Goal: Information Seeking & Learning: Learn about a topic

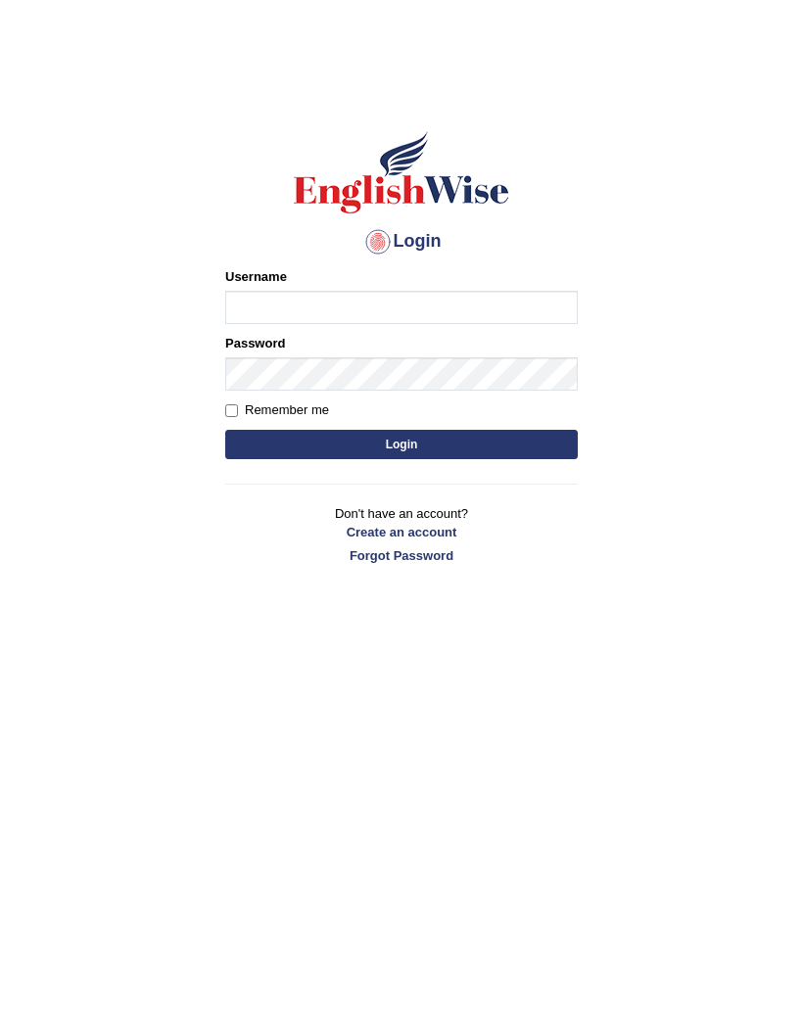
click at [443, 304] on input "Username" at bounding box center [401, 307] width 352 height 33
type input "arunduhan"
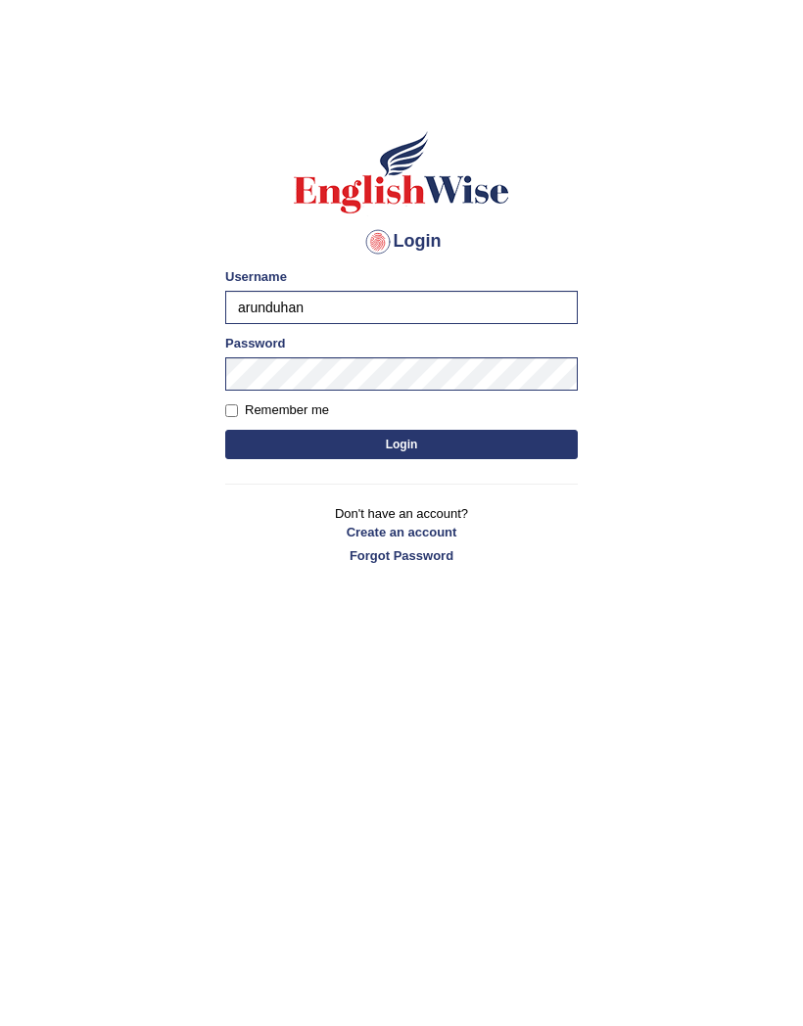
click at [470, 446] on button "Login" at bounding box center [401, 444] width 352 height 29
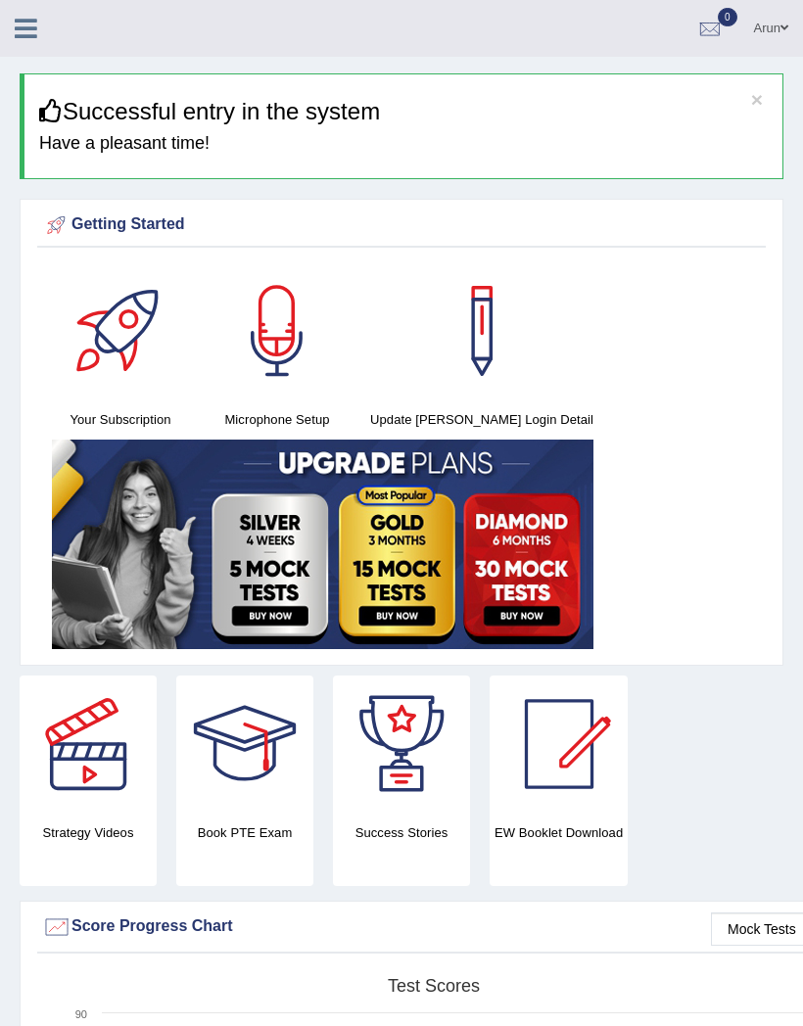
click at [23, 39] on icon at bounding box center [26, 28] width 23 height 25
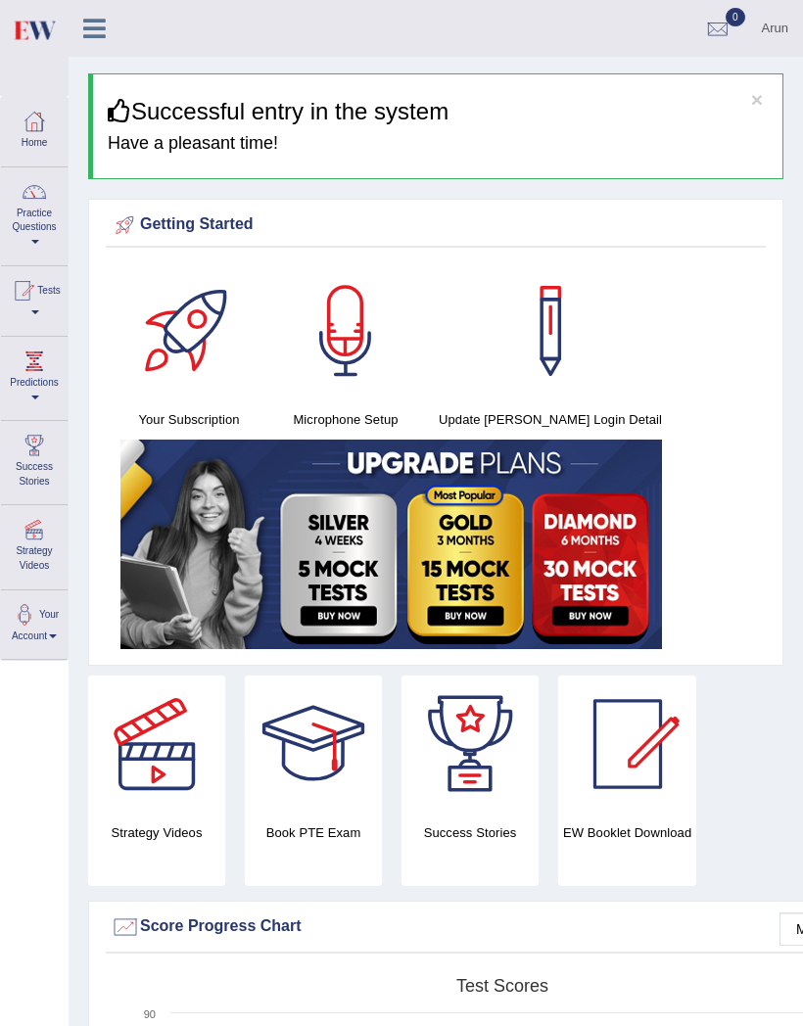
click at [51, 214] on link "Practice Questions" at bounding box center [34, 213] width 67 height 92
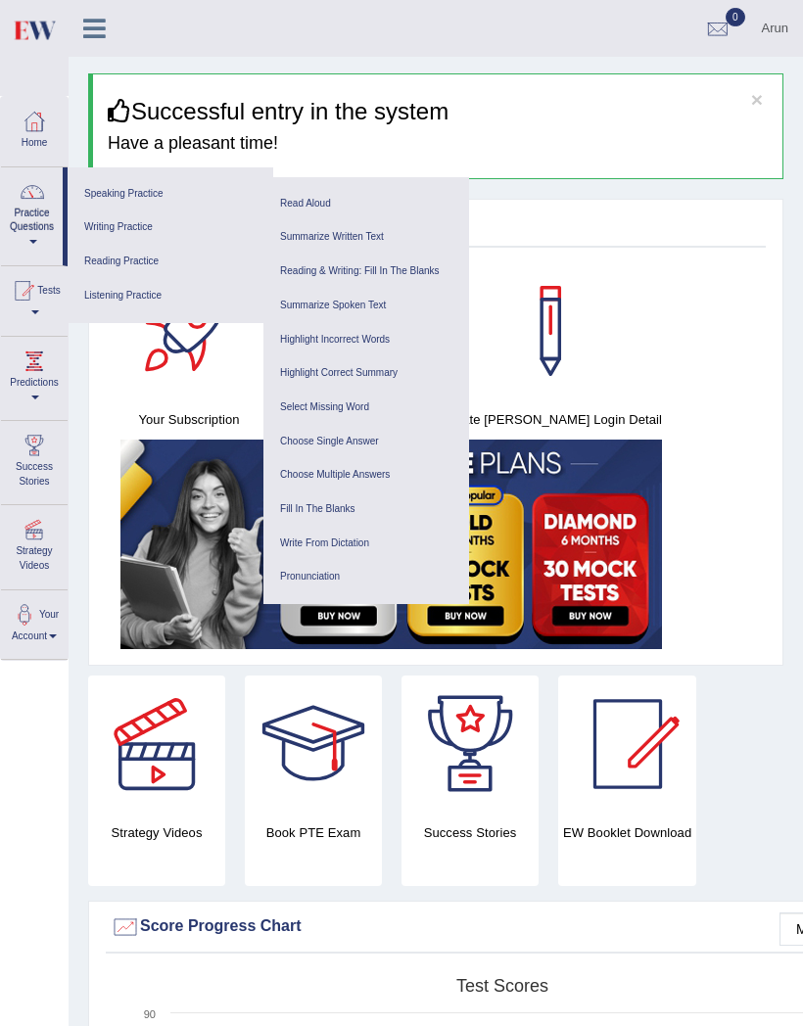
click at [336, 200] on link "Read Aloud" at bounding box center [366, 204] width 186 height 34
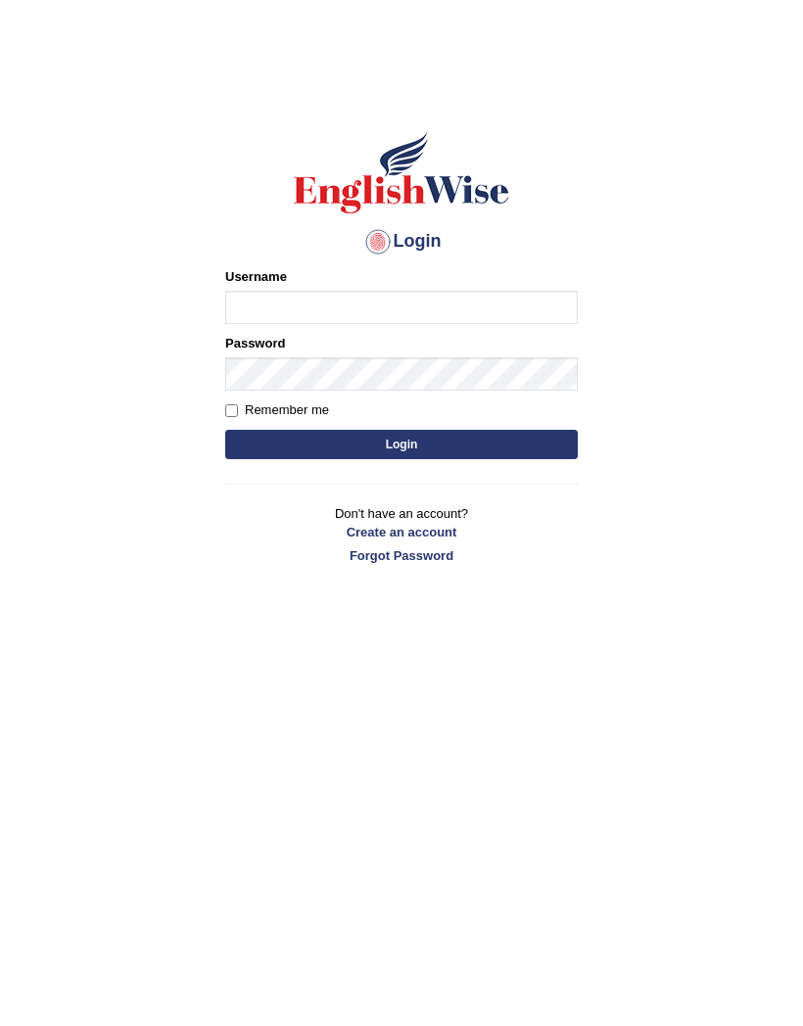
click at [344, 312] on input "Username" at bounding box center [401, 307] width 352 height 33
type input "arunduhan"
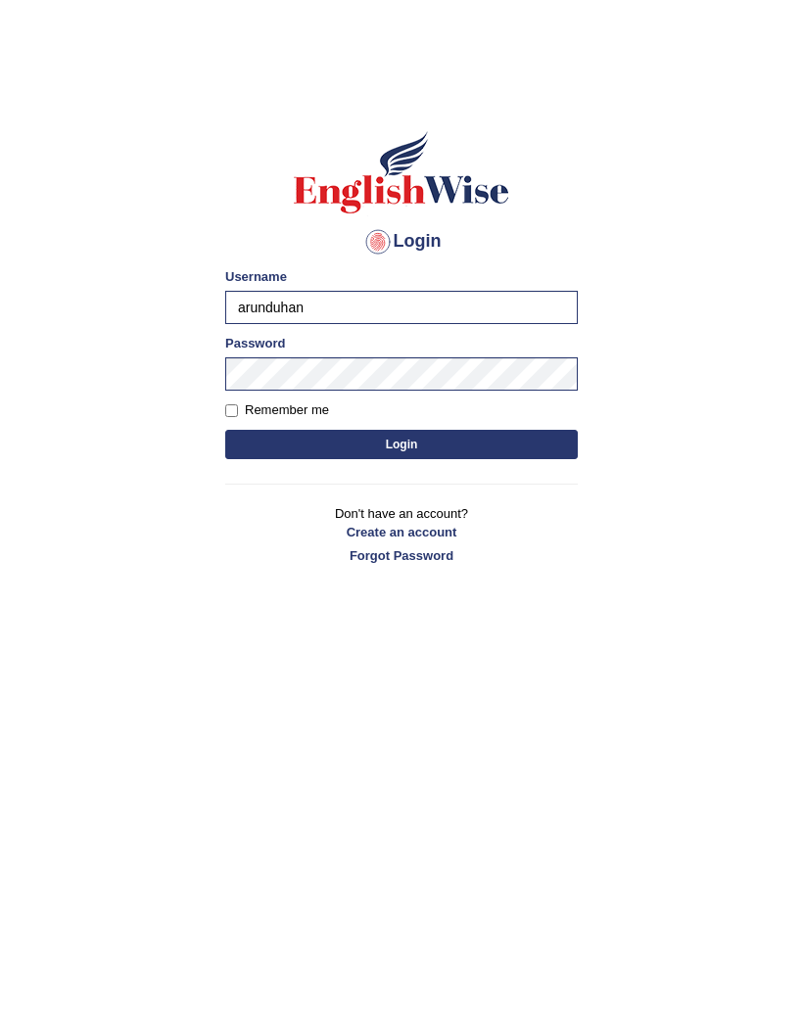
click at [531, 443] on button "Login" at bounding box center [401, 444] width 352 height 29
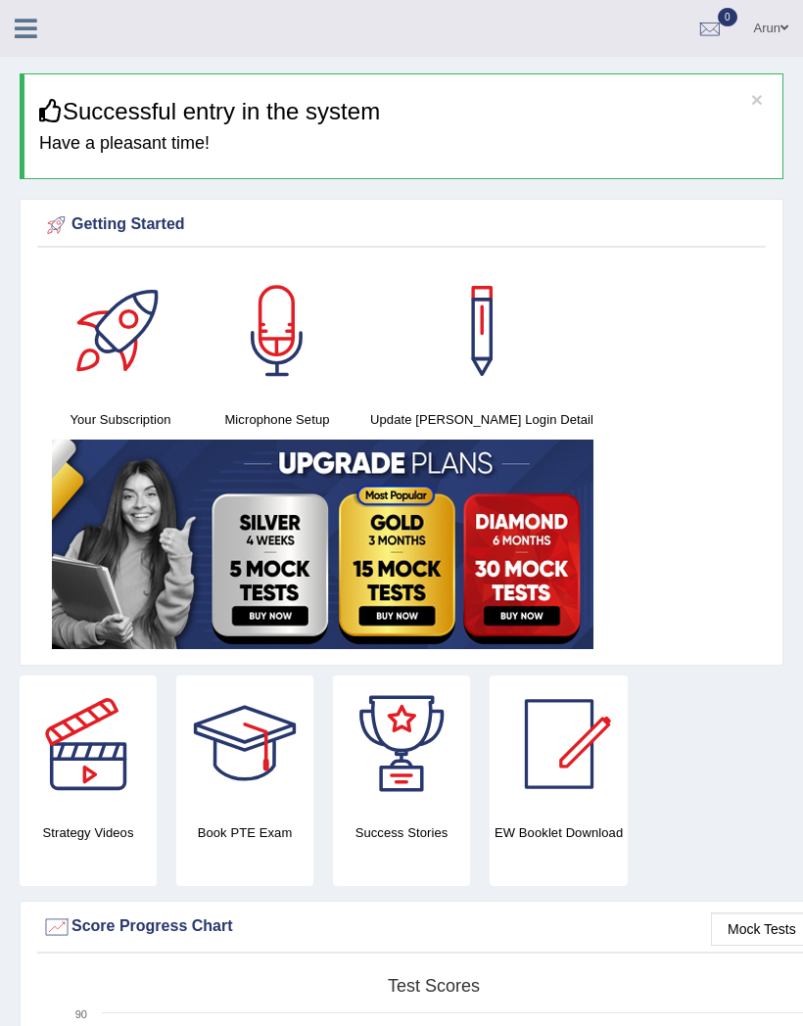
click at [26, 37] on icon at bounding box center [26, 28] width 23 height 25
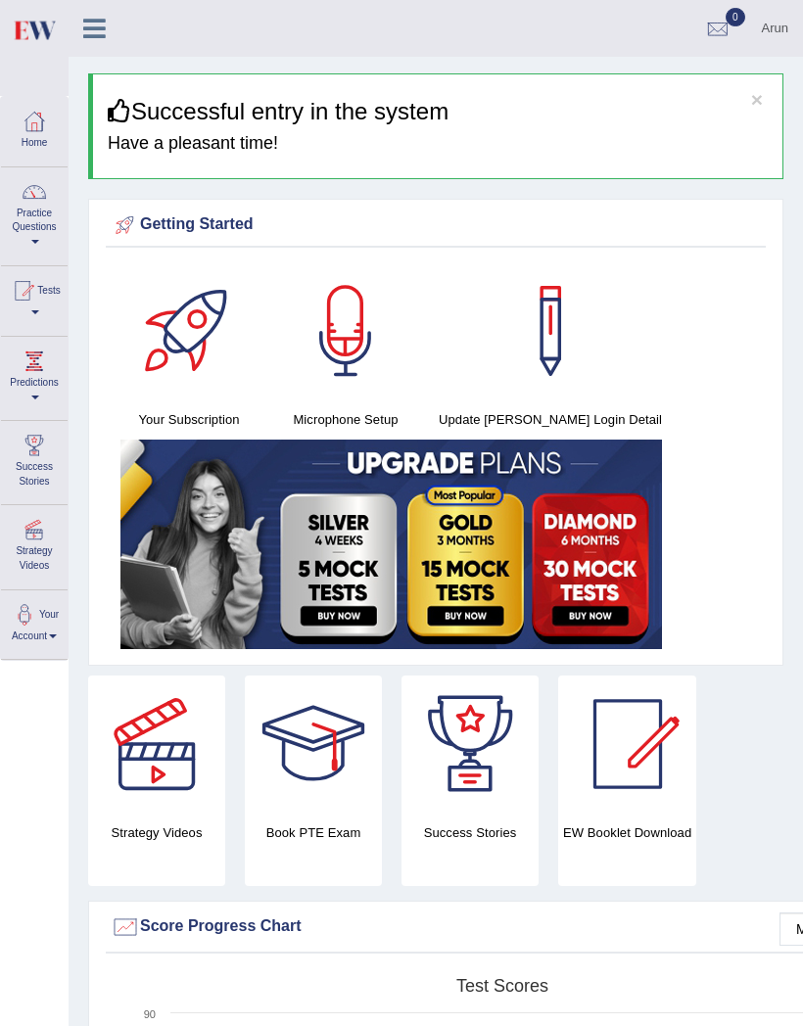
click at [53, 207] on link "Practice Questions" at bounding box center [34, 213] width 67 height 92
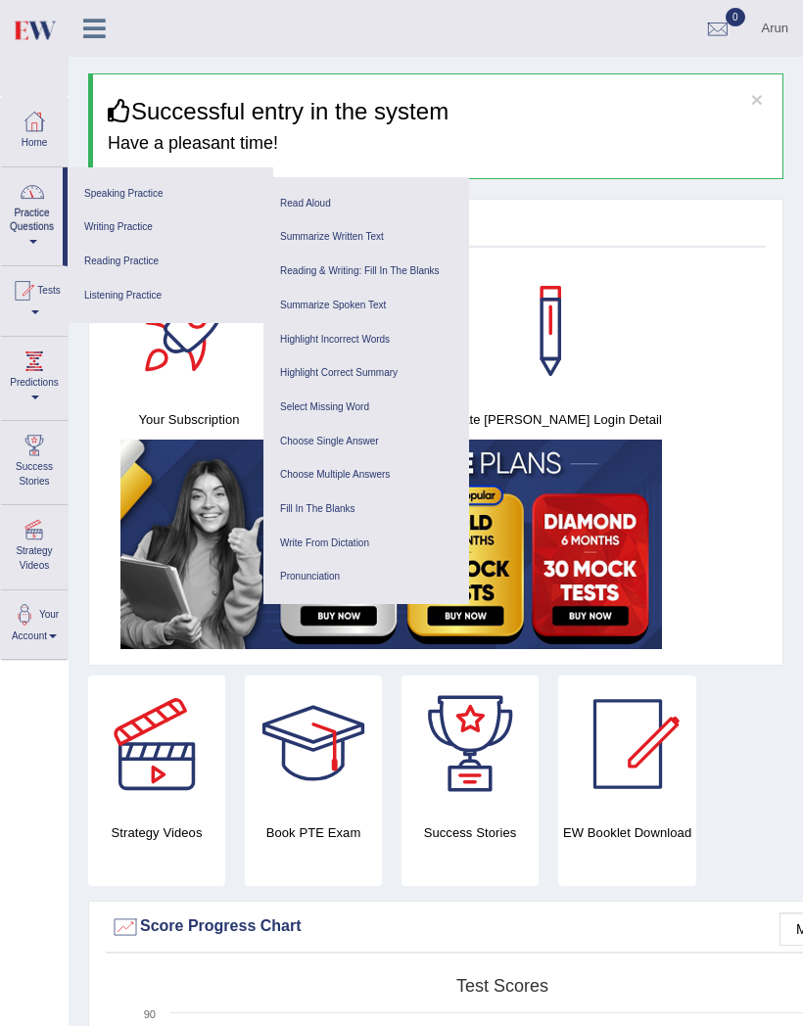
click at [142, 194] on link "Speaking Practice" at bounding box center [170, 194] width 186 height 34
click at [379, 303] on link "Summarize Spoken Text" at bounding box center [366, 306] width 186 height 34
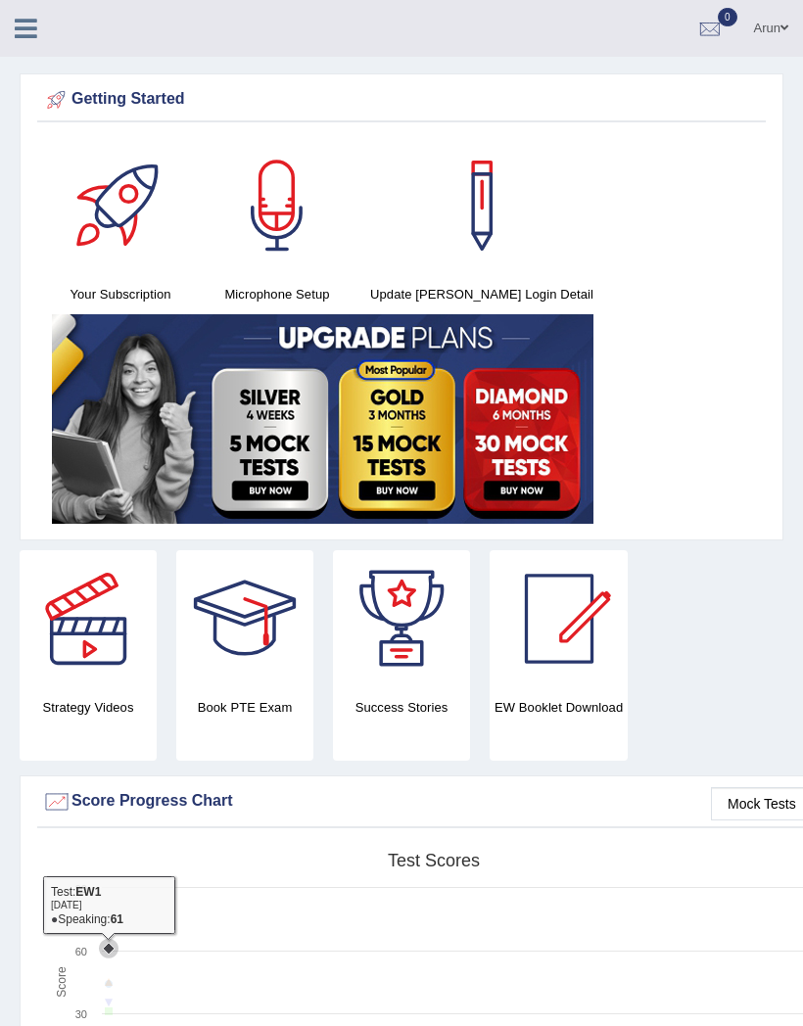
click at [40, 32] on link at bounding box center [26, 26] width 52 height 29
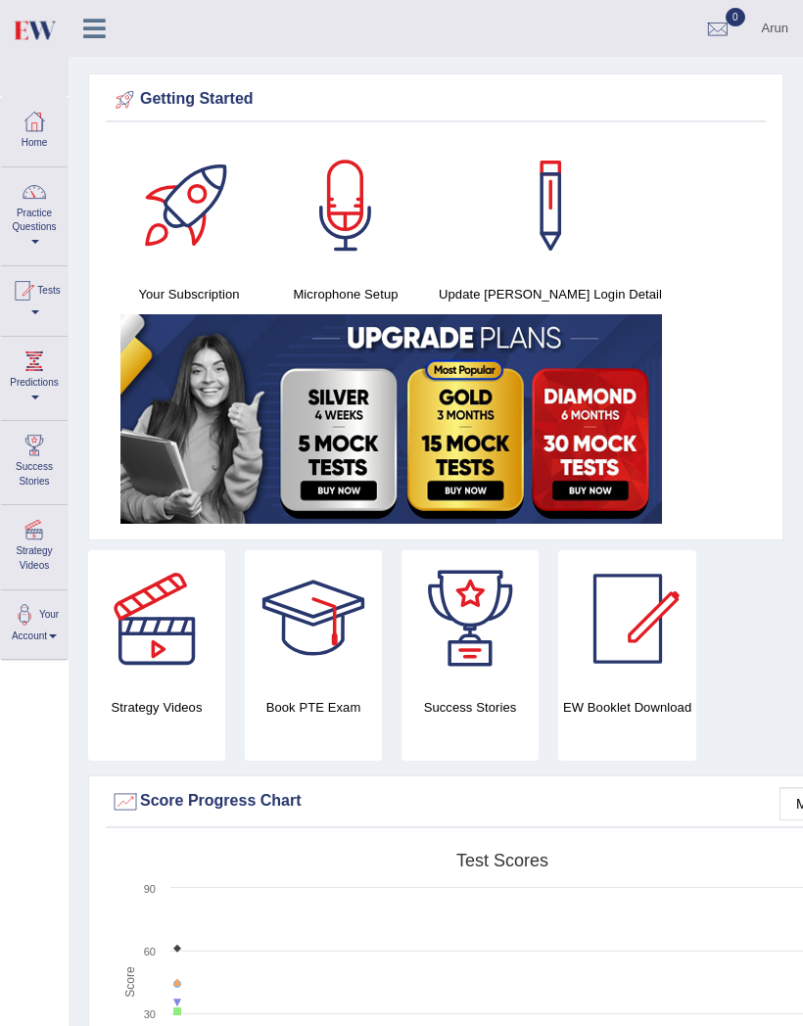
click at [67, 225] on link "Practice Questions" at bounding box center [34, 213] width 67 height 92
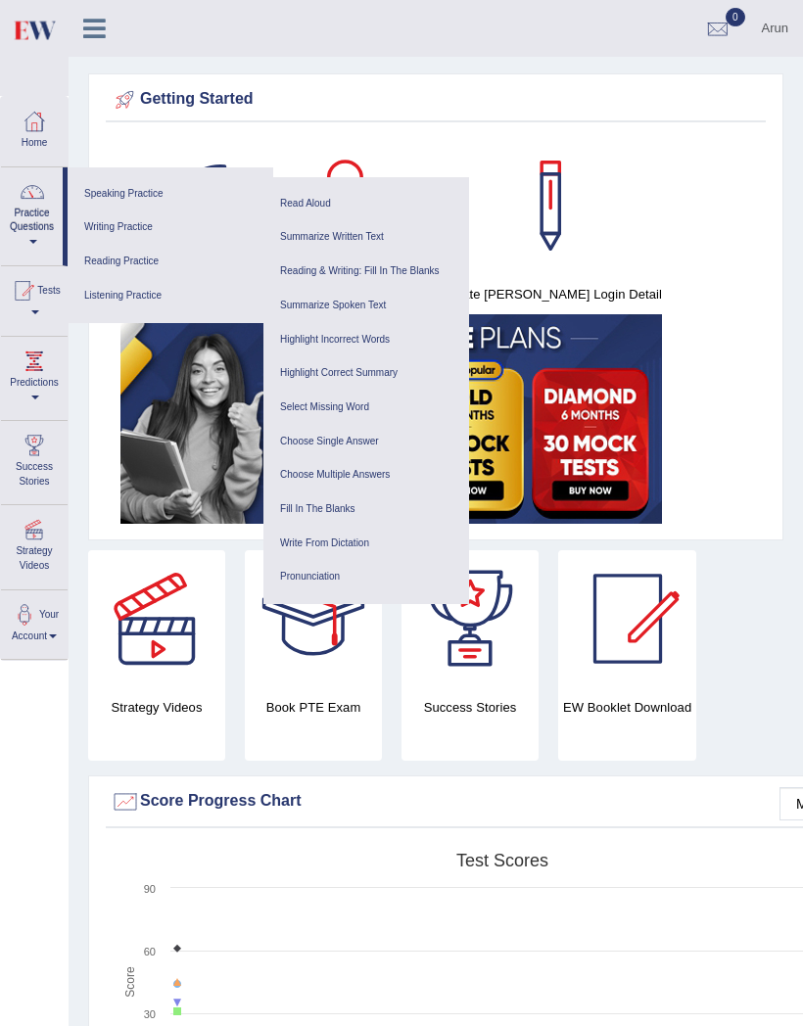
click at [389, 263] on link "Reading & Writing: Fill In The Blanks" at bounding box center [366, 272] width 186 height 34
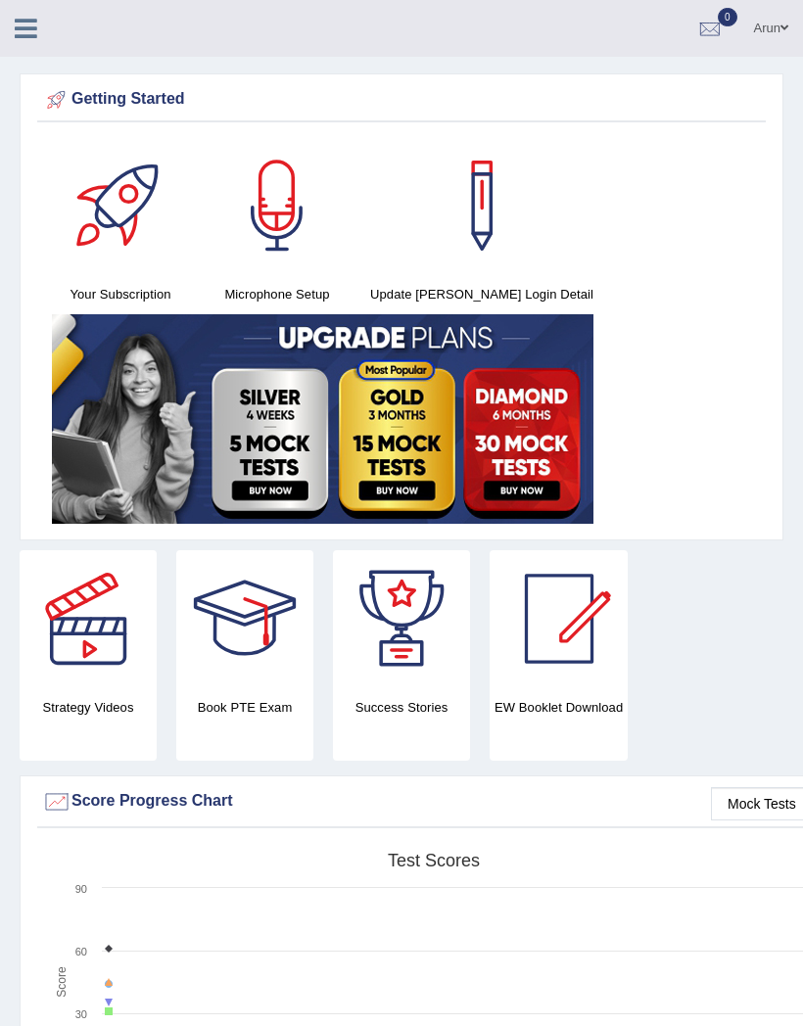
click at [24, 23] on icon at bounding box center [26, 28] width 23 height 25
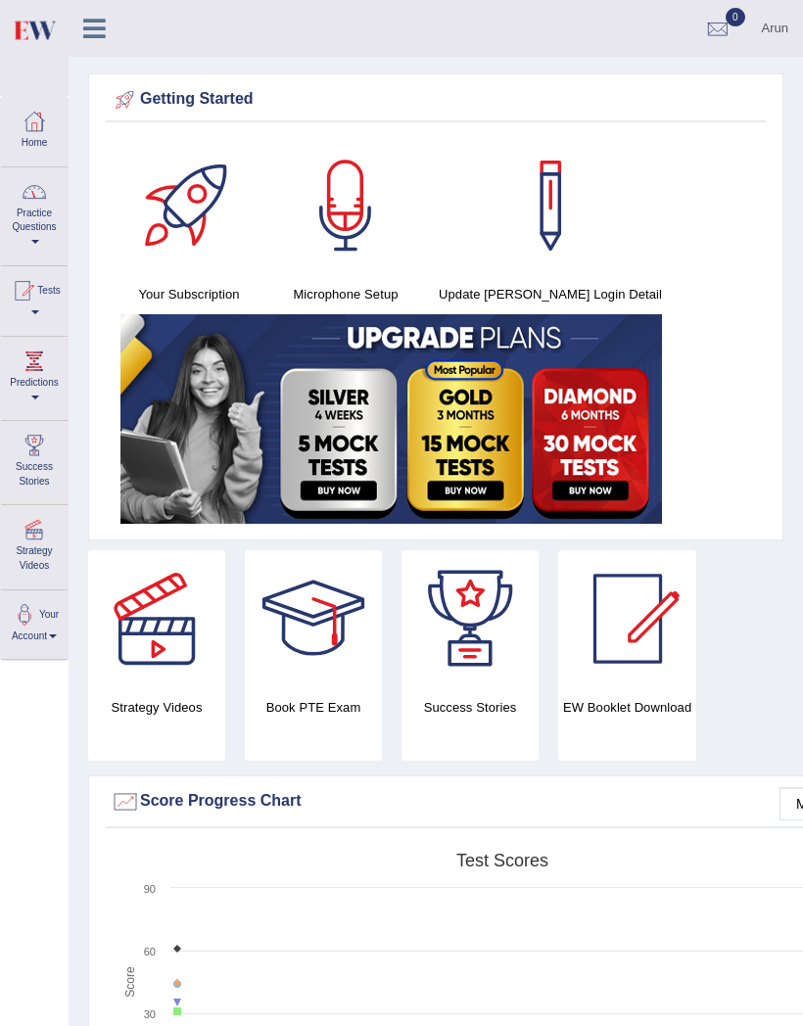
click at [28, 210] on link "Practice Questions" at bounding box center [34, 213] width 67 height 92
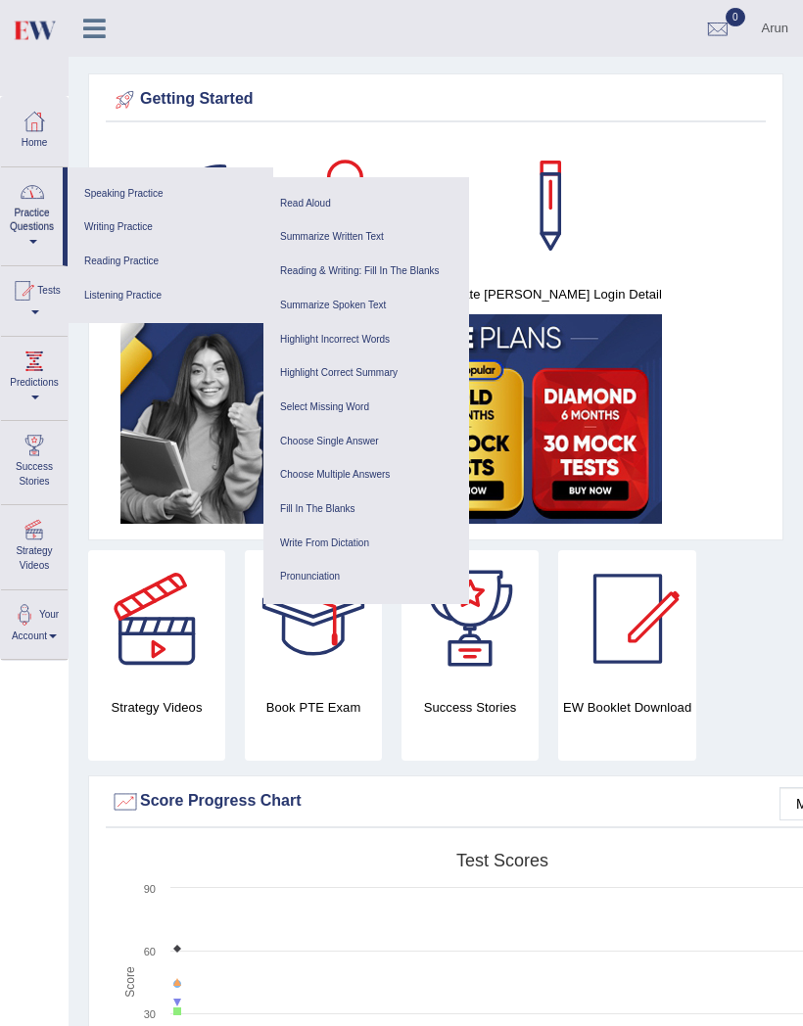
click at [165, 196] on link "Speaking Practice" at bounding box center [170, 194] width 186 height 34
click at [357, 208] on link "Read Aloud" at bounding box center [366, 204] width 186 height 34
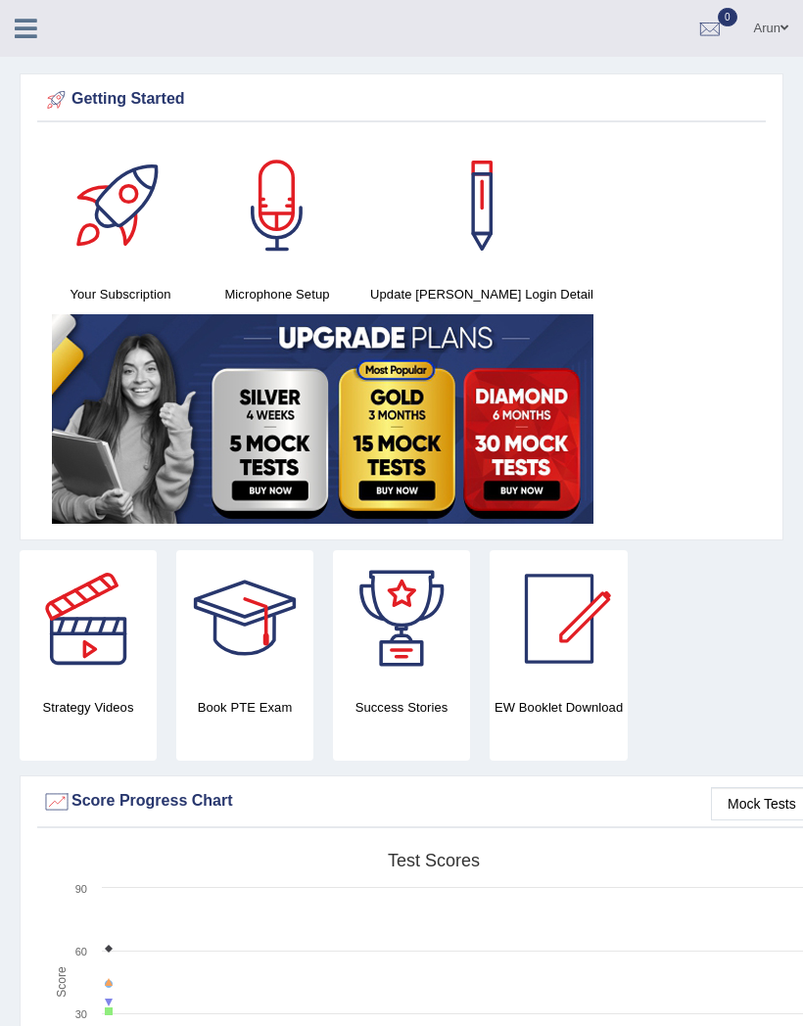
click at [12, 23] on link at bounding box center [26, 26] width 52 height 29
